Goal: Transaction & Acquisition: Purchase product/service

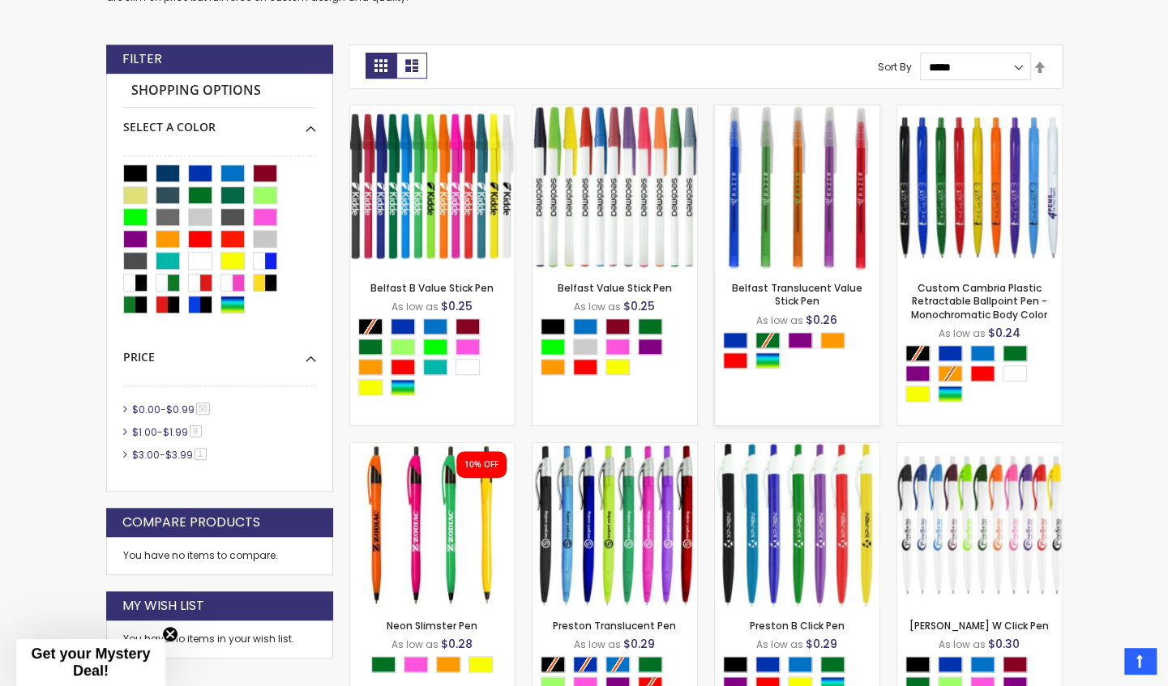
scroll to position [515, 0]
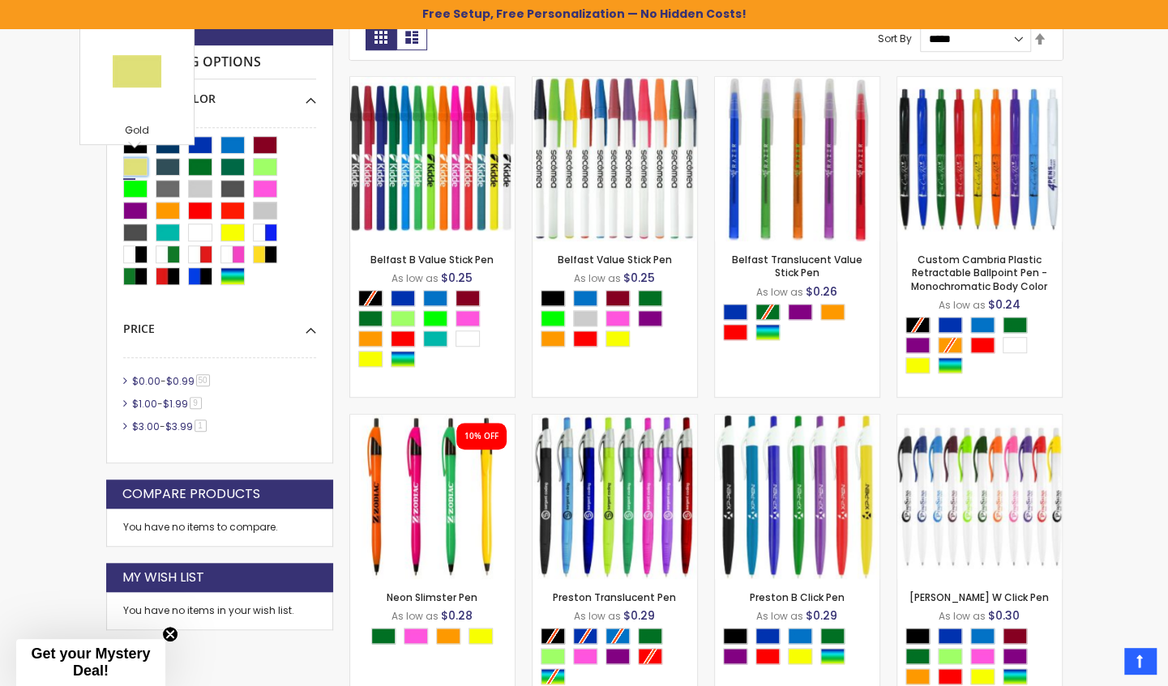
click at [135, 165] on div "Gold" at bounding box center [135, 167] width 24 height 18
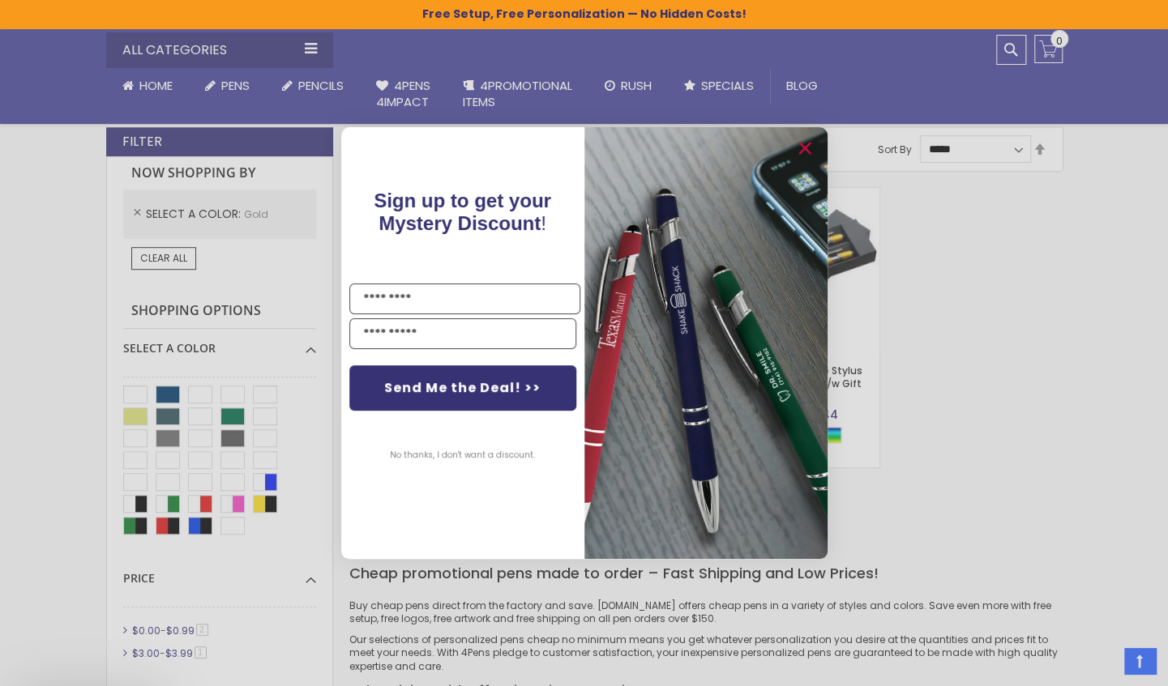
scroll to position [353, 0]
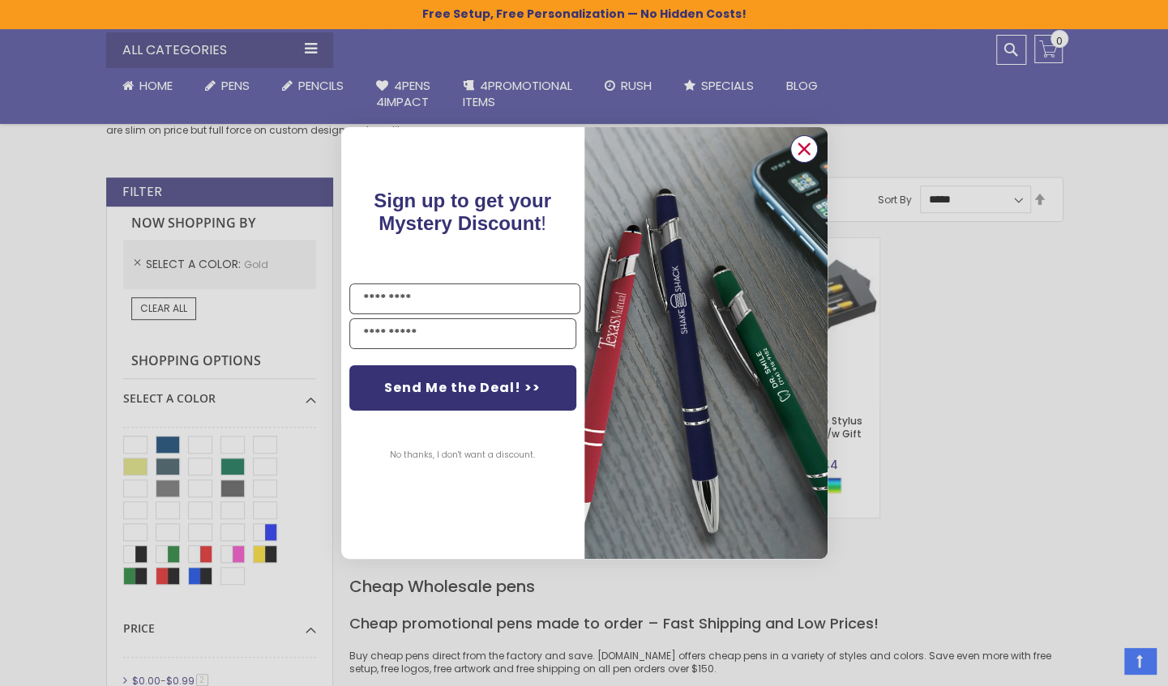
click at [805, 149] on circle "Close dialog" at bounding box center [803, 149] width 24 height 24
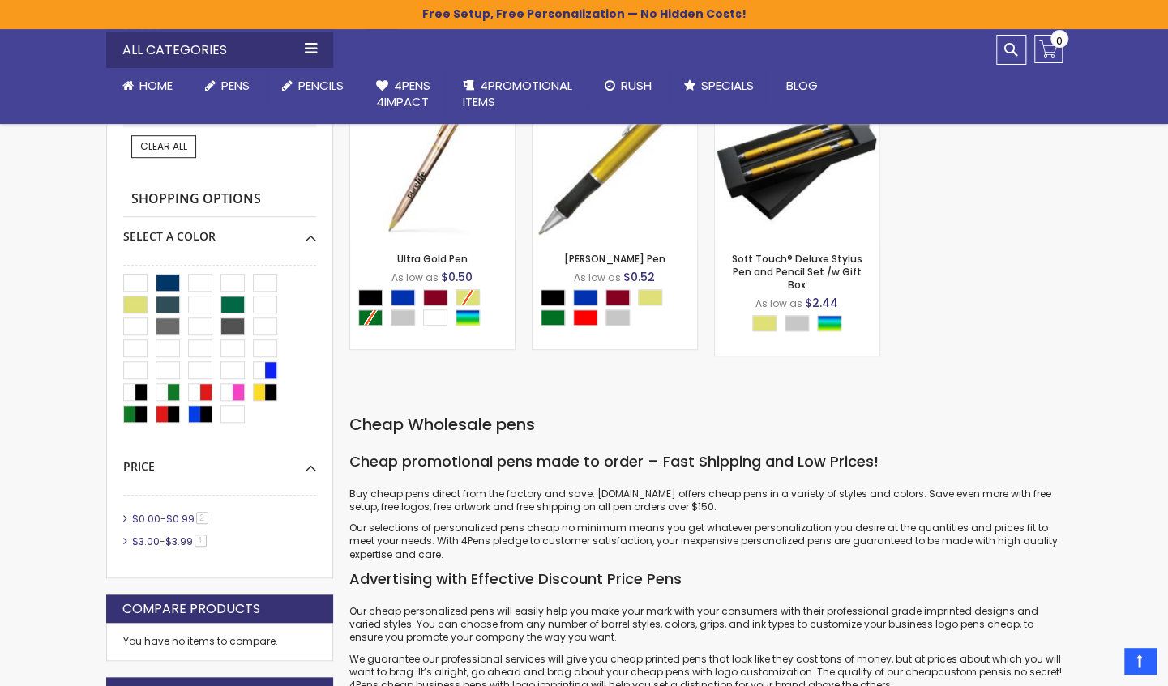
scroll to position [434, 0]
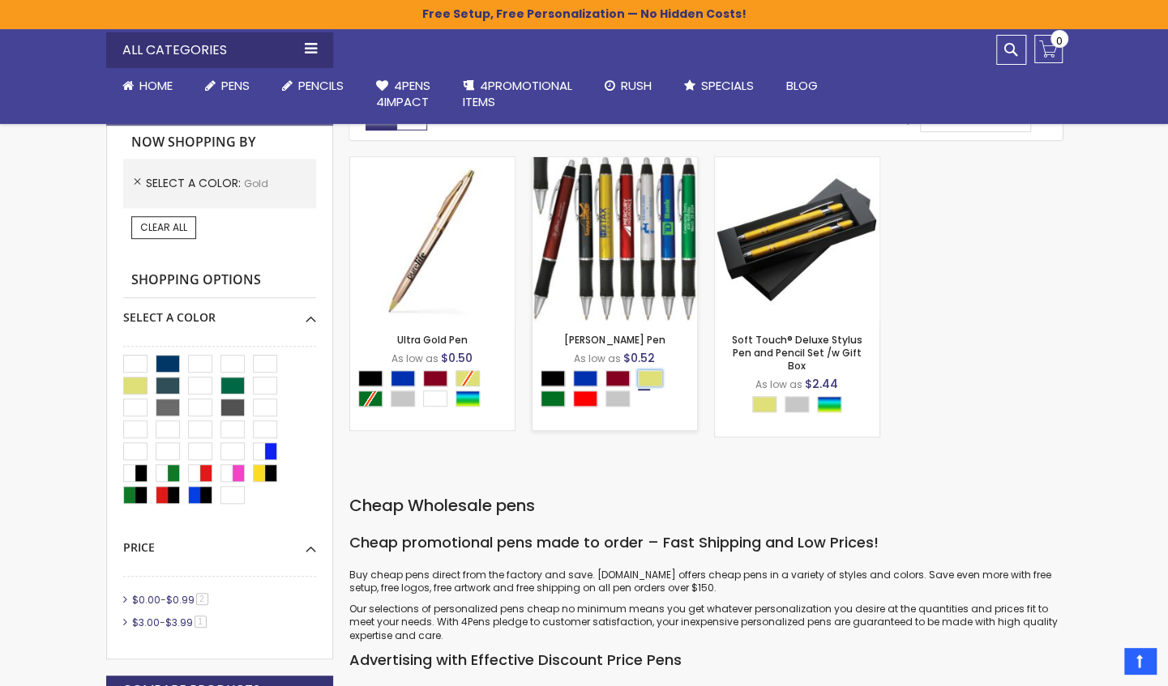
click at [655, 377] on div "Gold" at bounding box center [650, 378] width 24 height 16
type input "****"
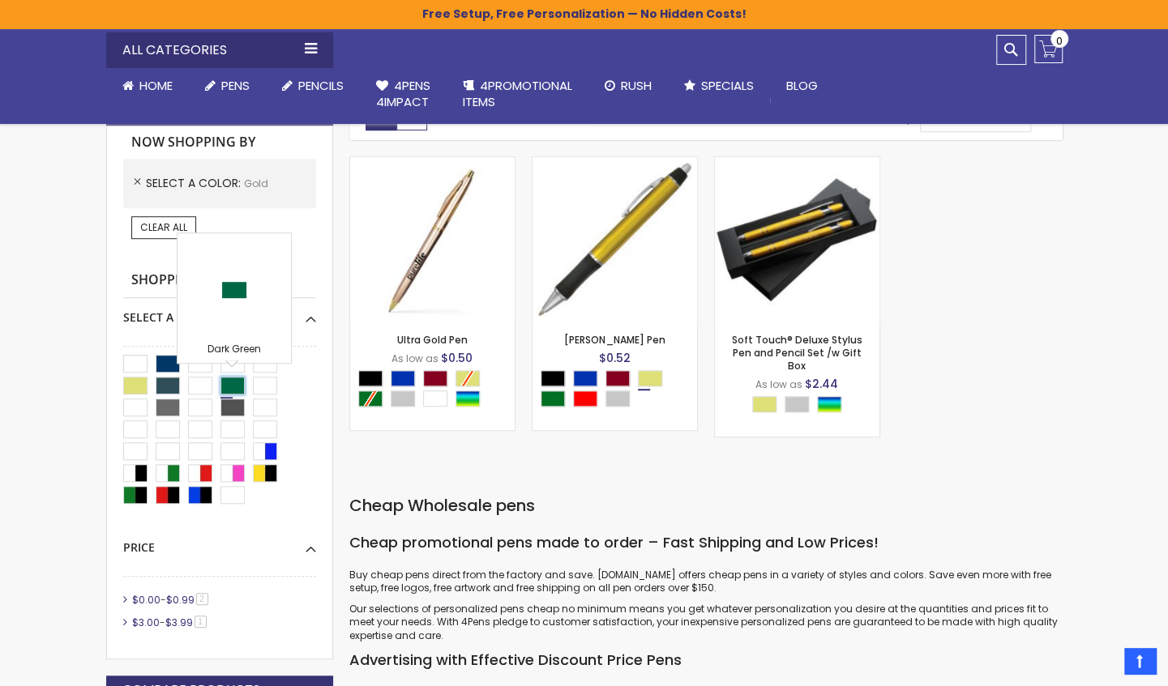
click at [228, 382] on div "Dark Green" at bounding box center [232, 386] width 24 height 18
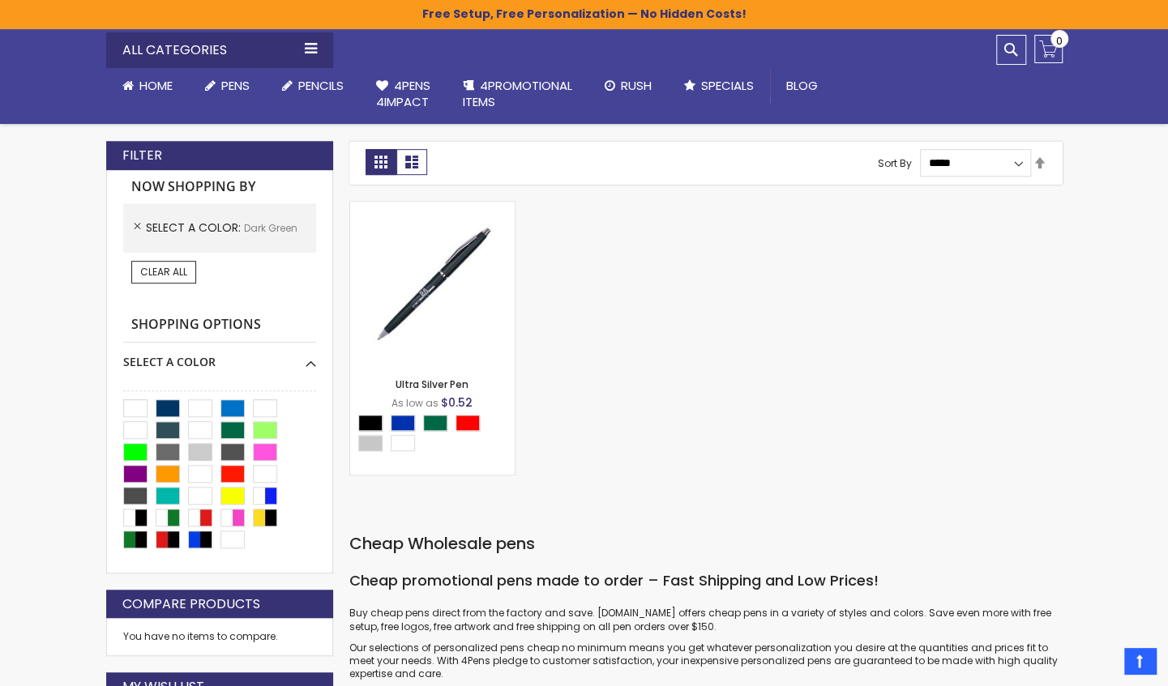
scroll to position [353, 0]
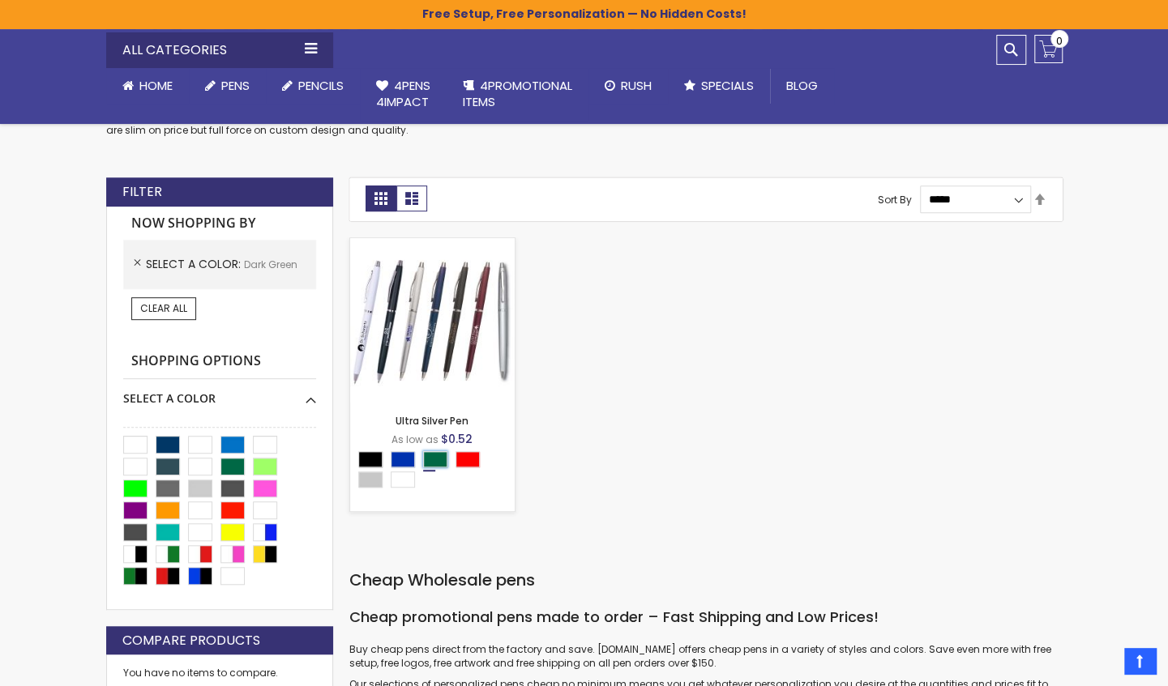
click at [436, 461] on div "Dark Green" at bounding box center [435, 459] width 24 height 16
type input "****"
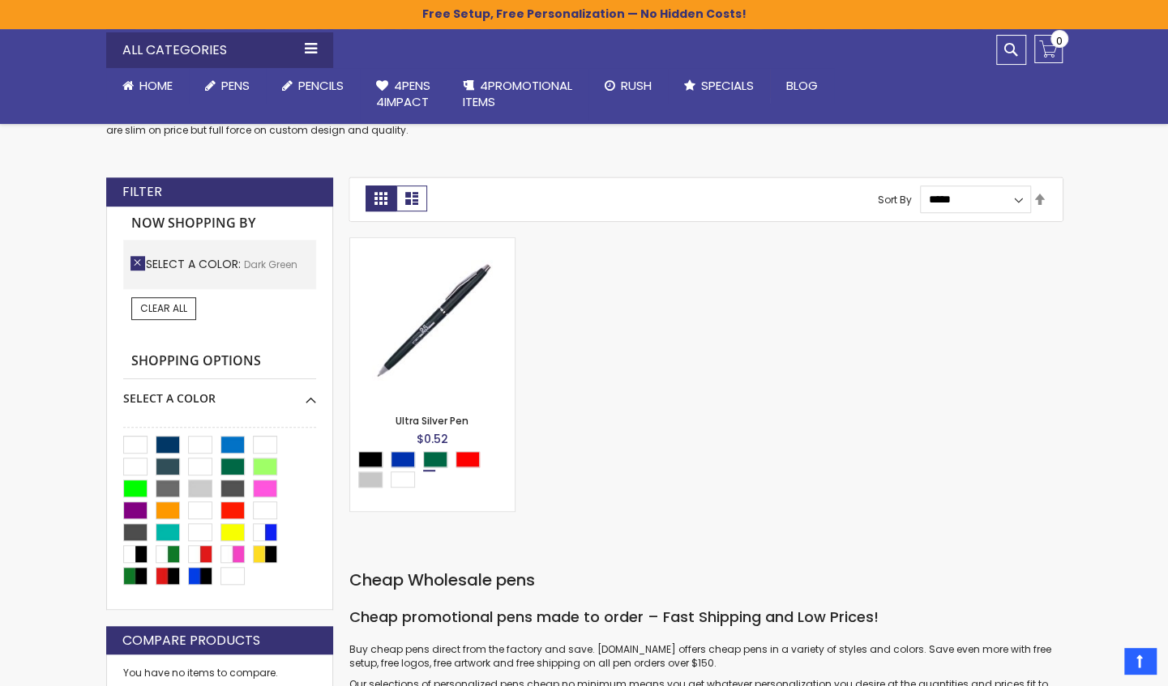
click at [135, 262] on link "Remove This Item" at bounding box center [137, 263] width 15 height 15
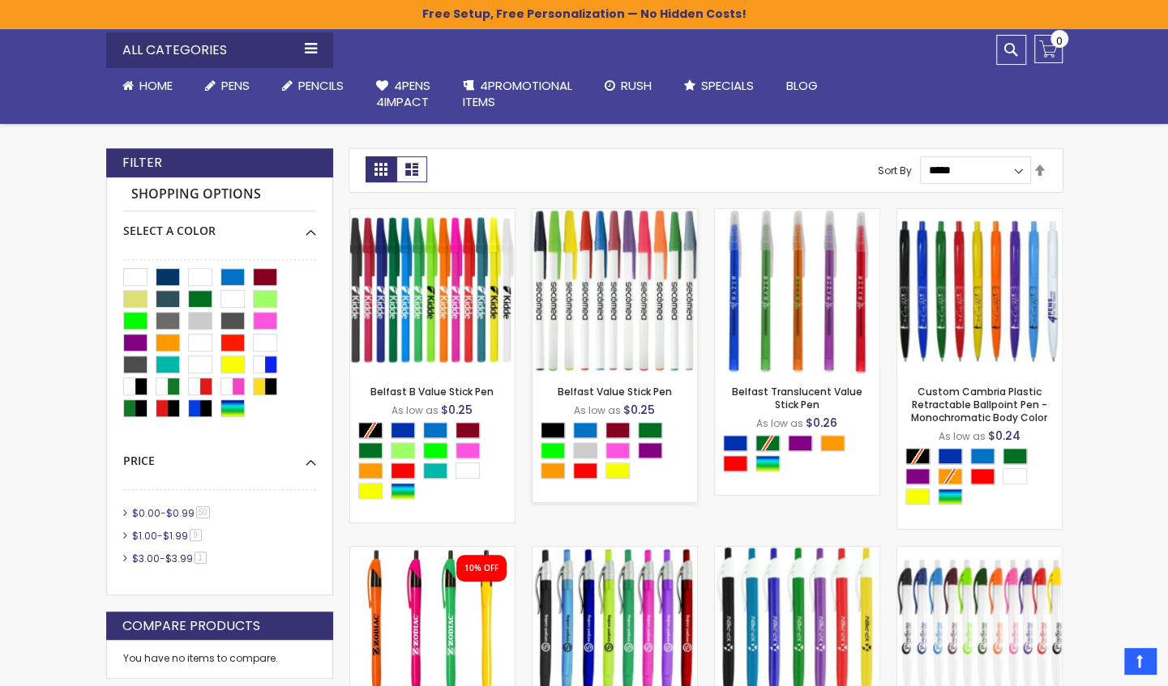
scroll to position [405, 0]
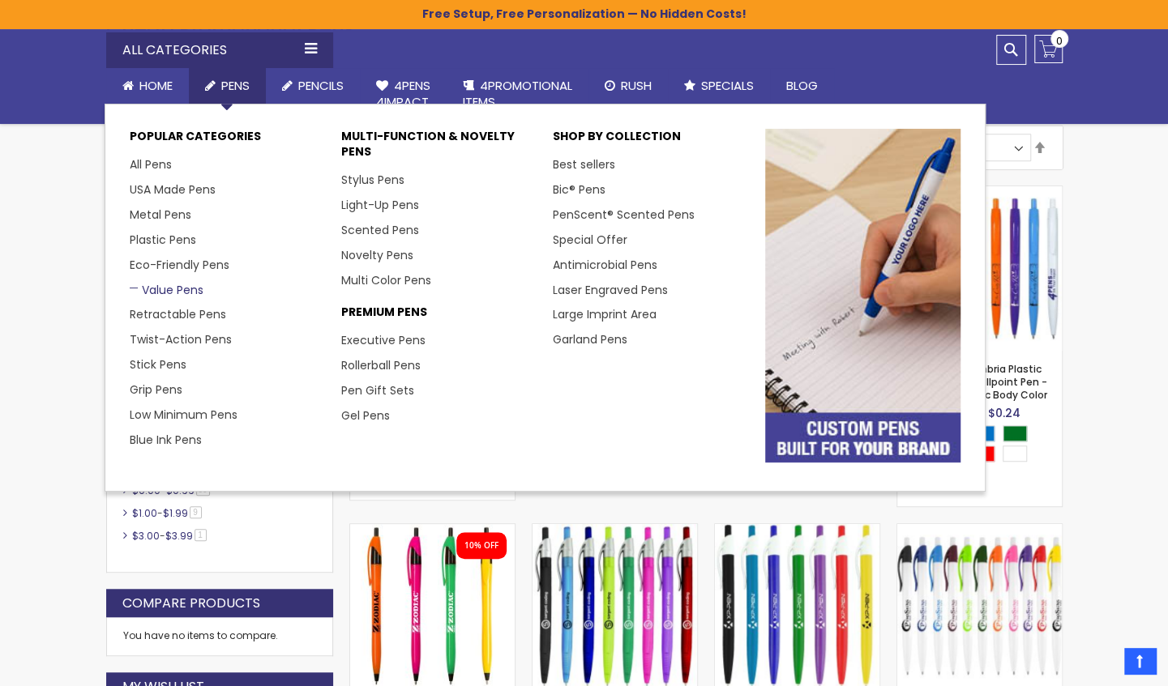
click at [170, 292] on link "Value Pens" at bounding box center [167, 290] width 74 height 16
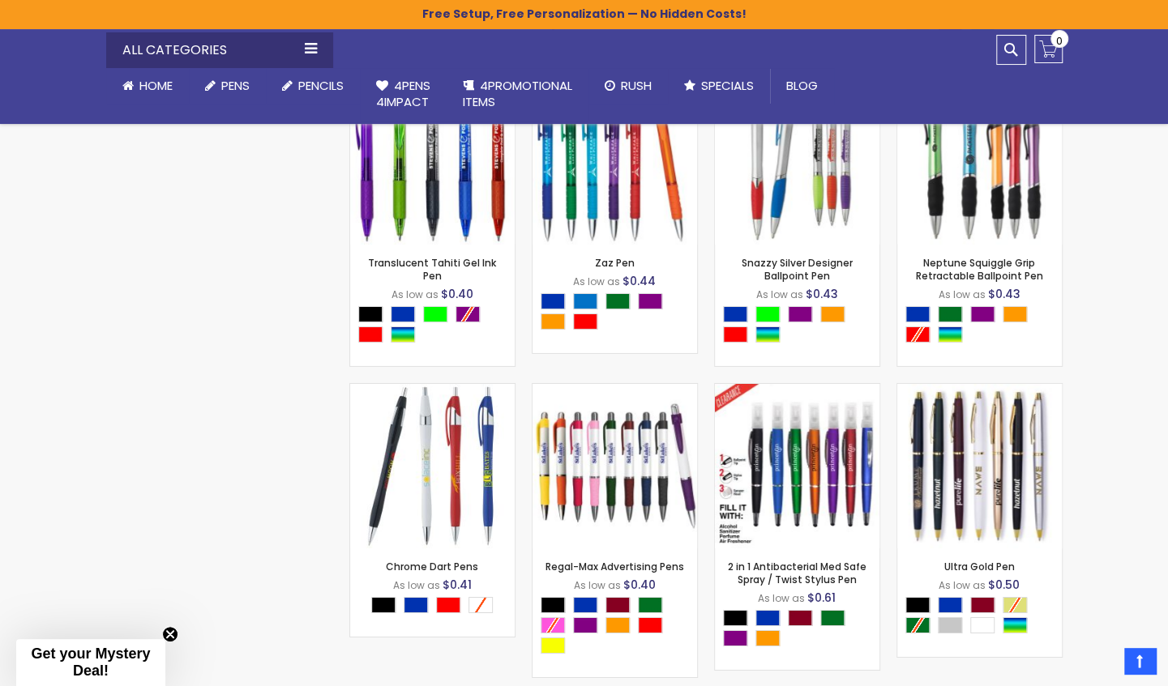
scroll to position [2865, 0]
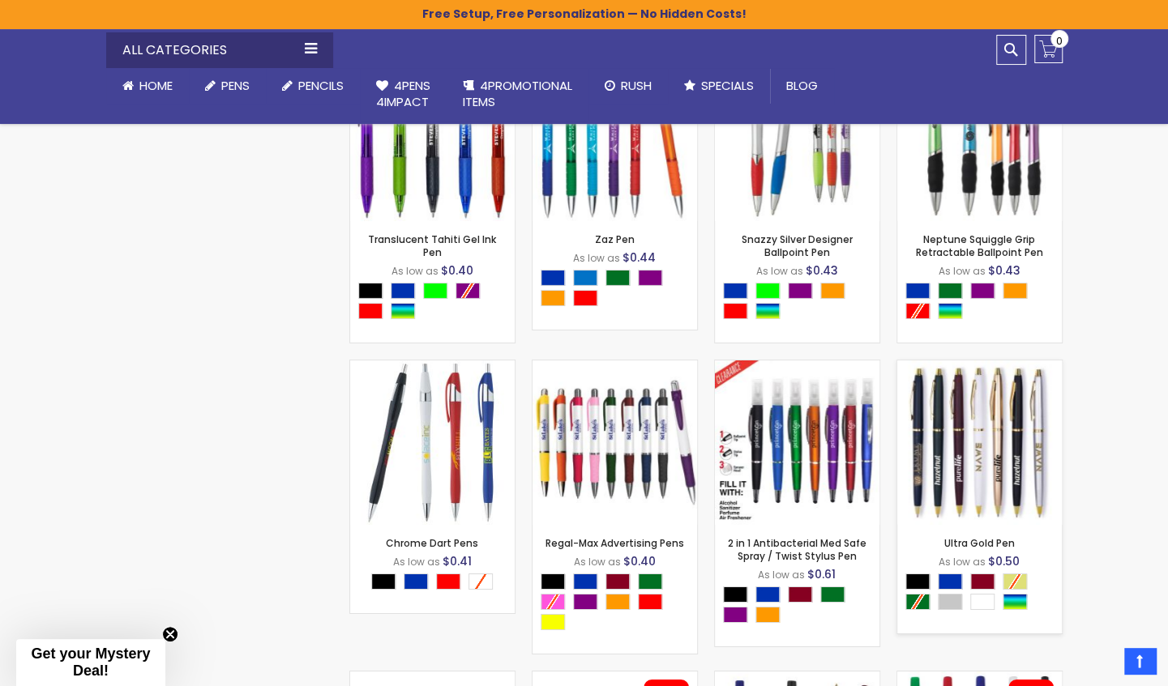
click at [985, 463] on img at bounding box center [979, 443] width 164 height 164
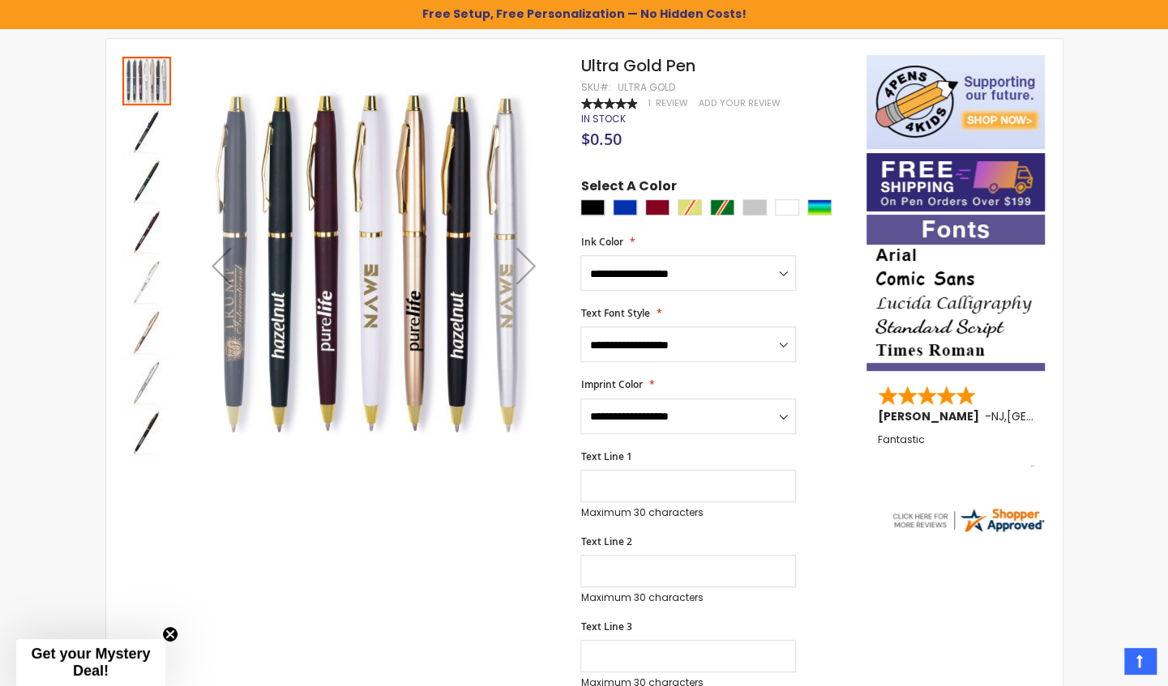
scroll to position [243, 0]
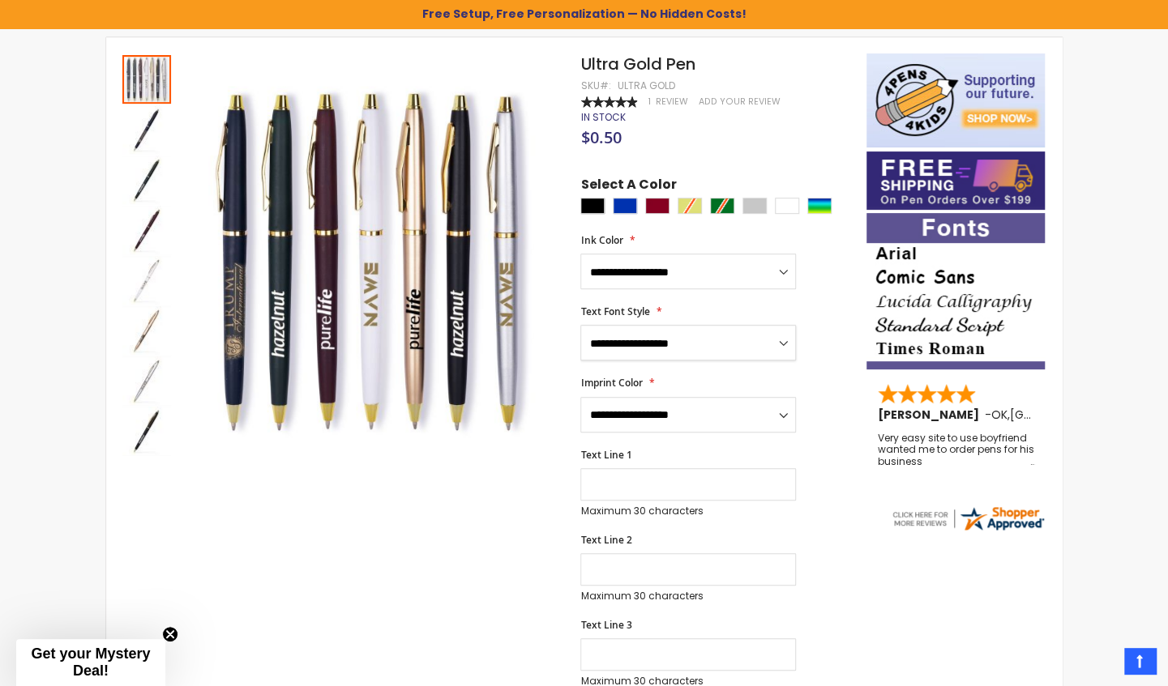
click at [784, 342] on select "**********" at bounding box center [688, 343] width 216 height 36
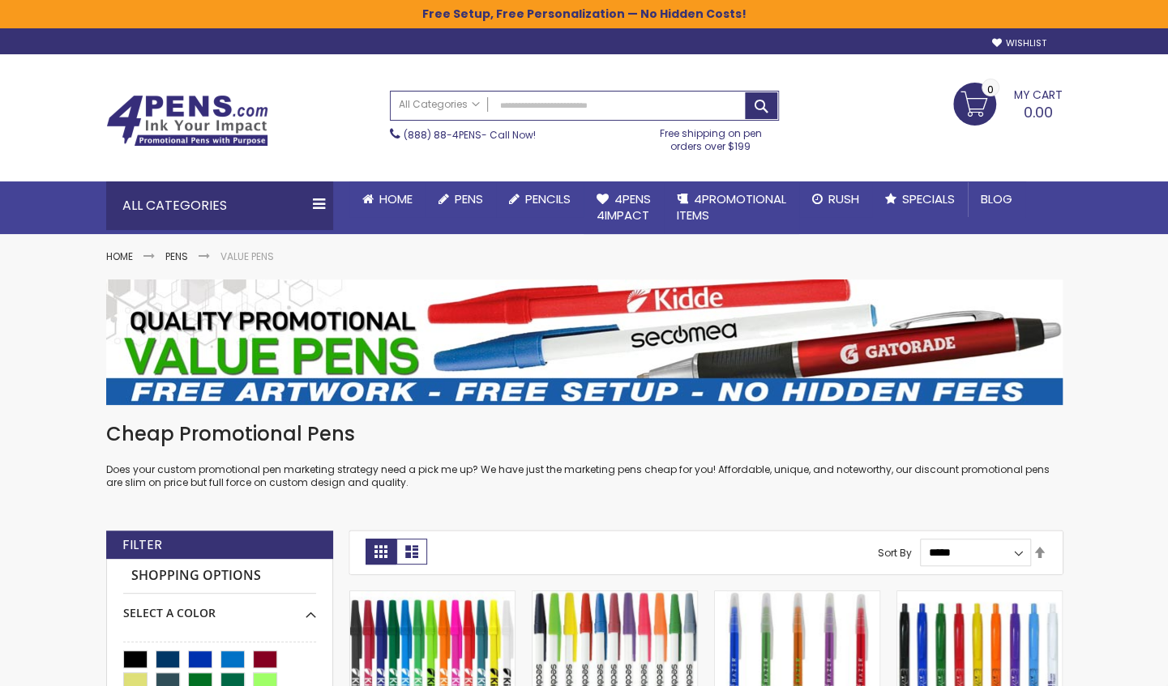
scroll to position [2865, 0]
